Goal: Transaction & Acquisition: Book appointment/travel/reservation

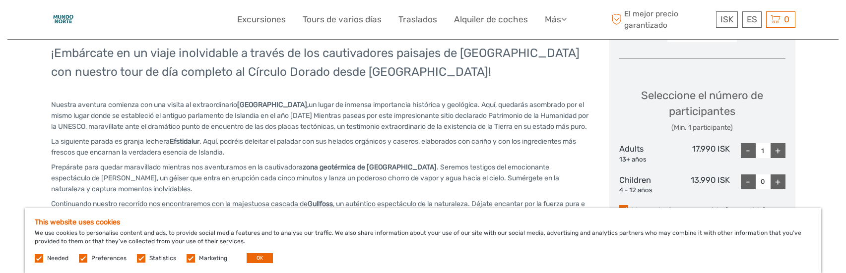
scroll to position [397, 0]
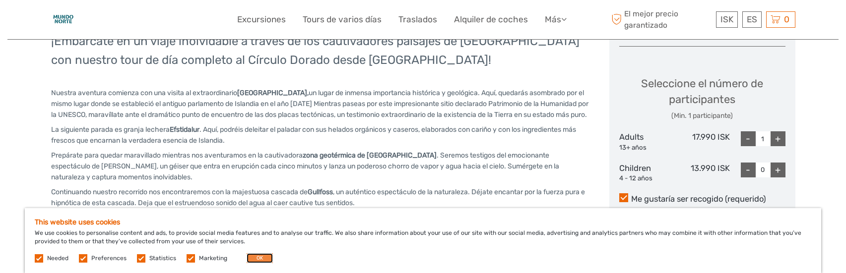
click at [252, 257] on button "OK" at bounding box center [260, 259] width 26 height 10
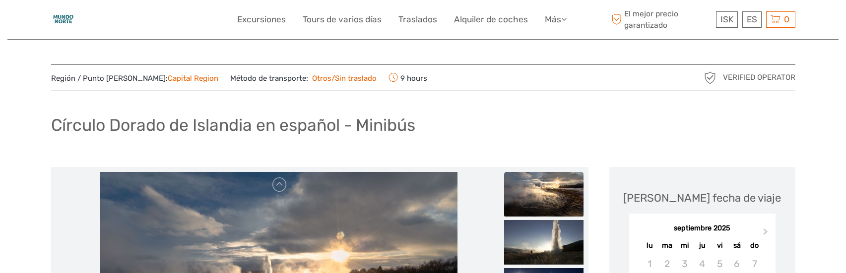
scroll to position [0, 0]
click at [353, 17] on link "Tours de varios días" at bounding box center [342, 19] width 79 height 14
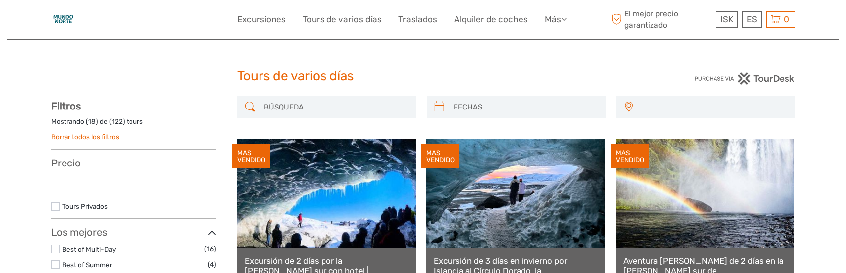
select select
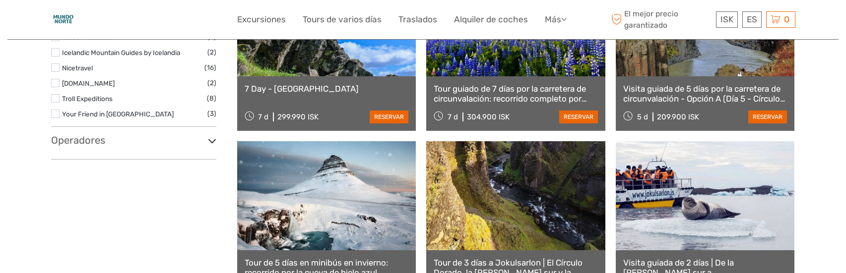
scroll to position [744, 0]
